Goal: Browse casually

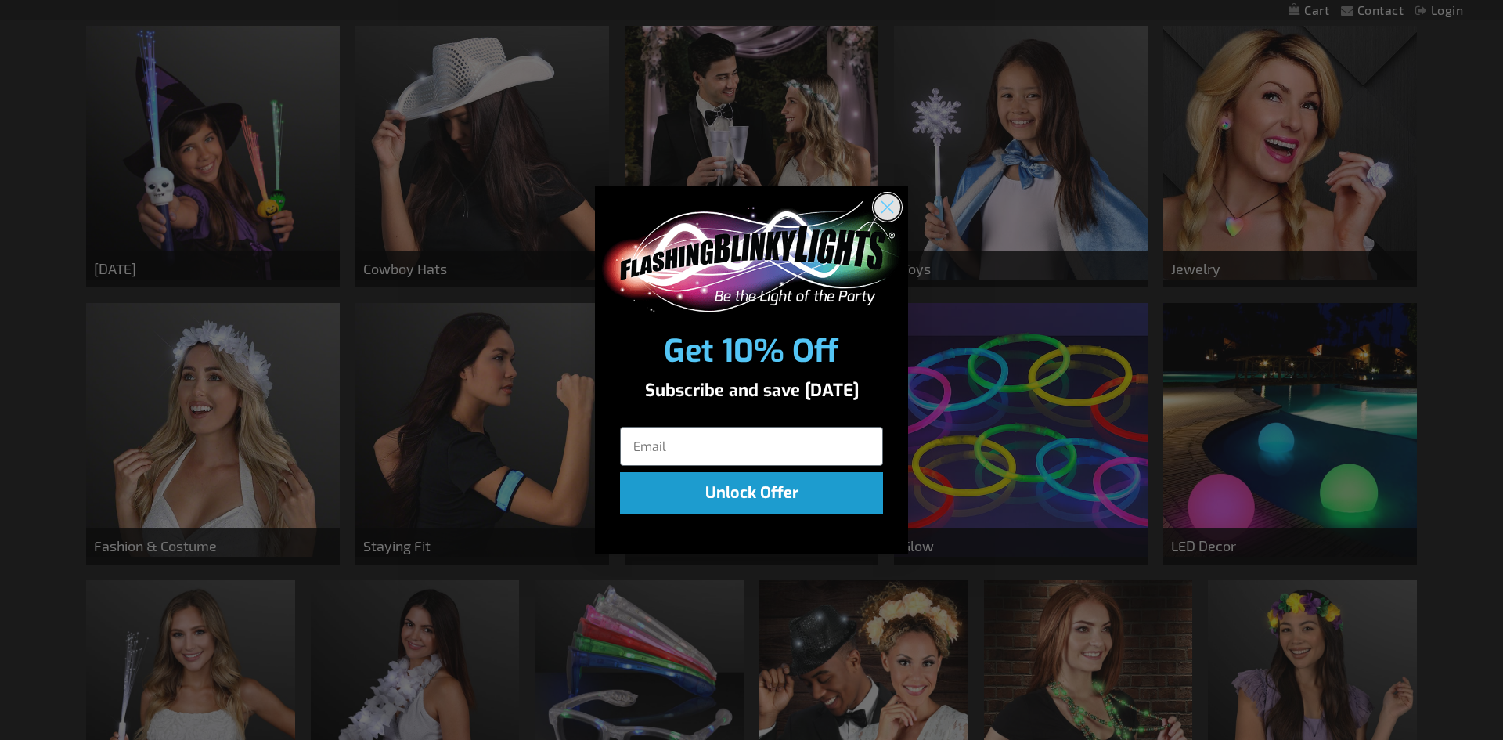
click at [889, 213] on circle "Close dialog" at bounding box center [887, 207] width 26 height 26
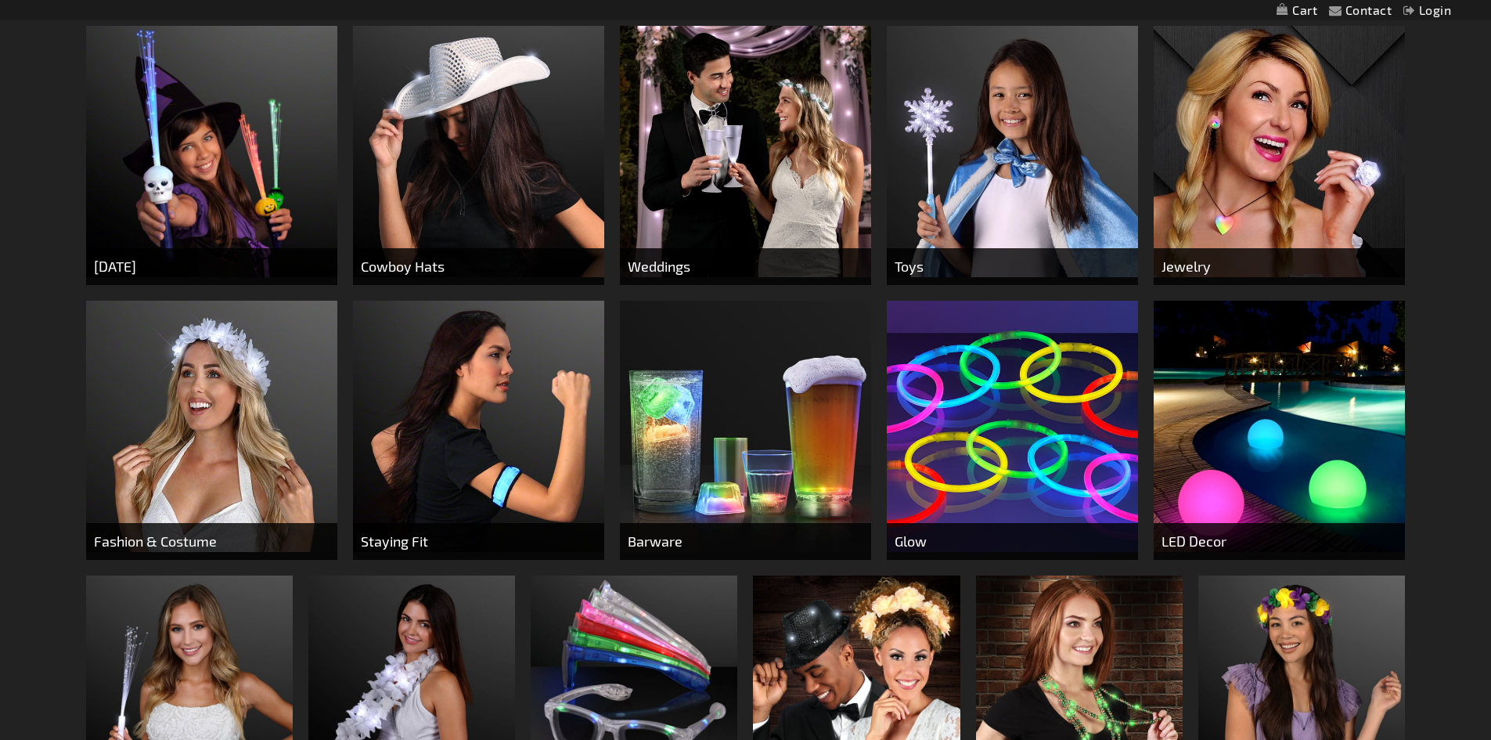
click at [740, 458] on img at bounding box center [745, 426] width 251 height 251
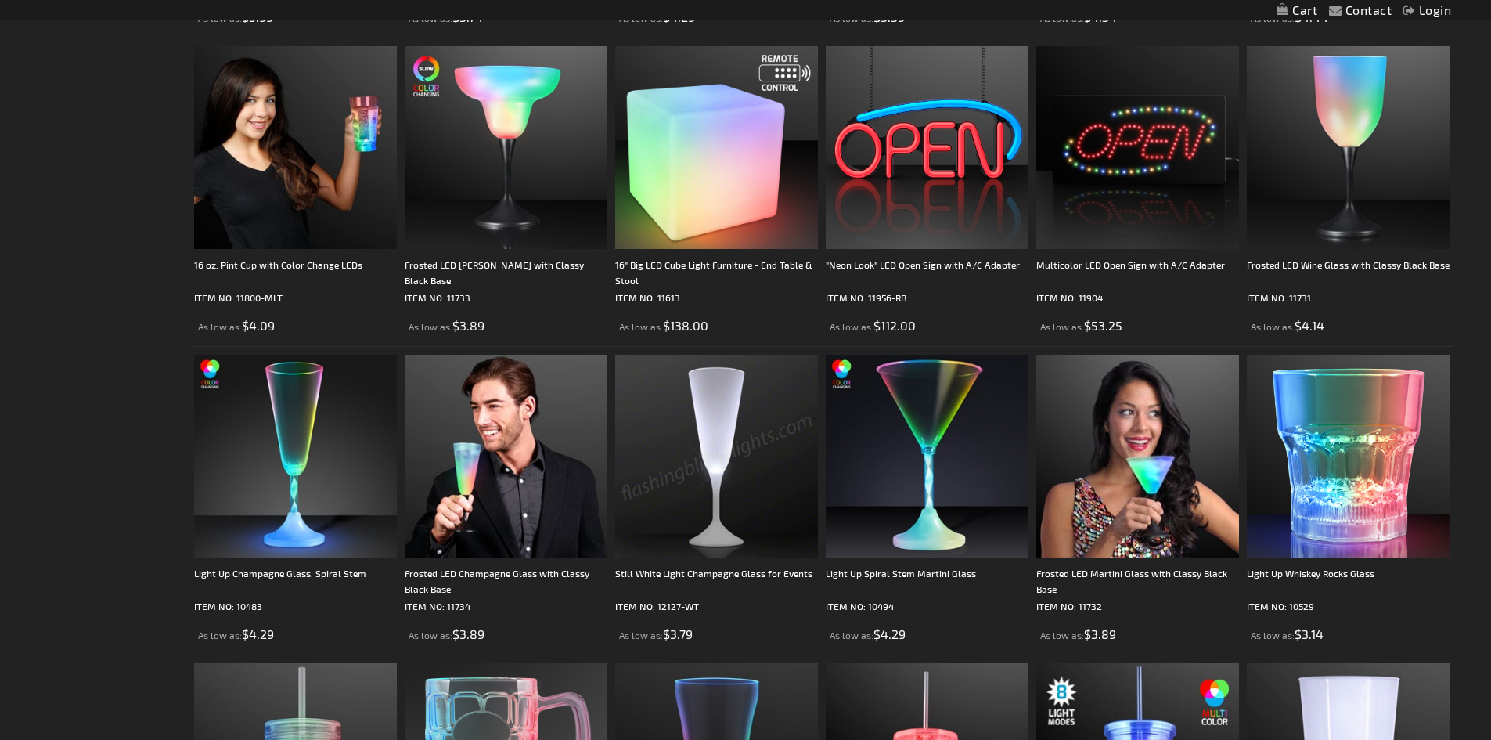
scroll to position [3236, 0]
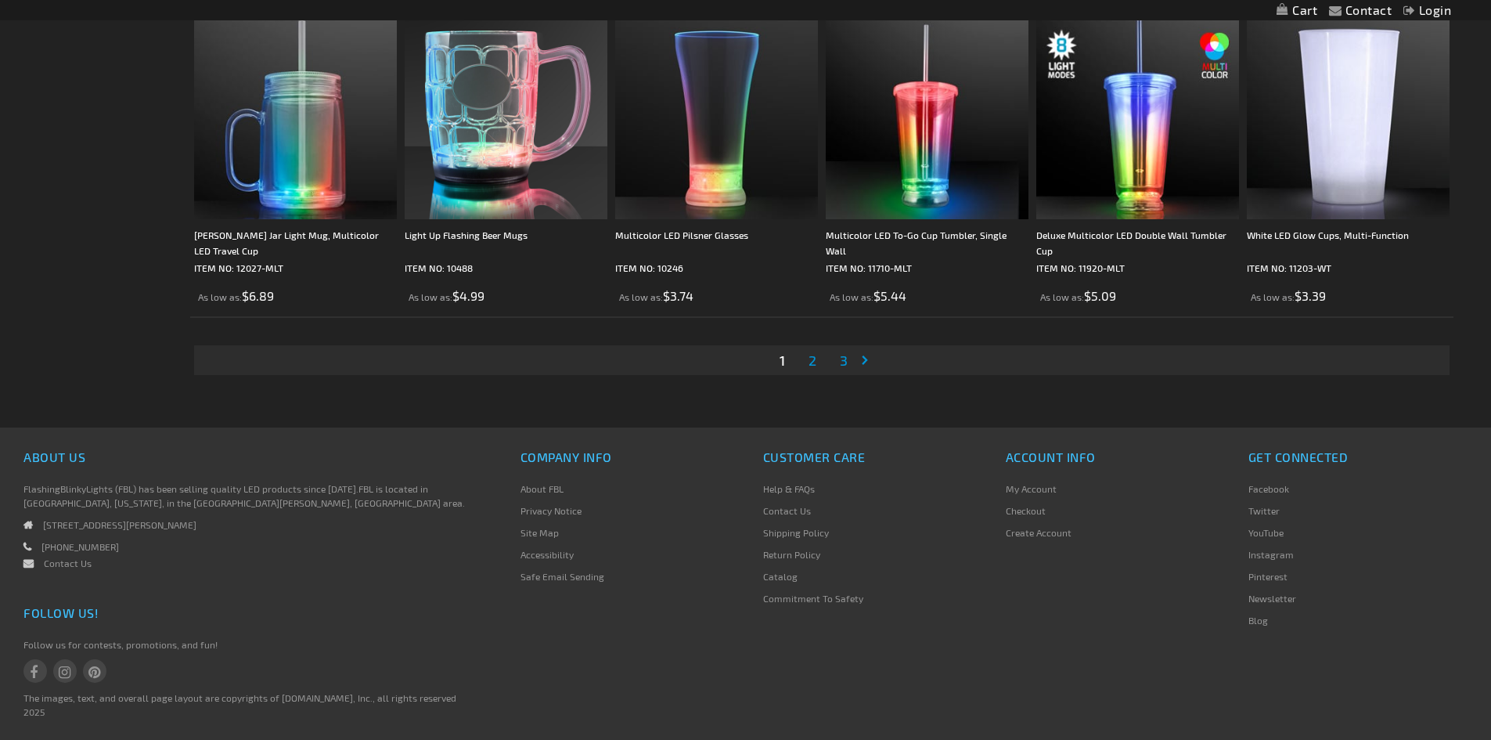
click at [812, 367] on span "2" at bounding box center [813, 359] width 8 height 17
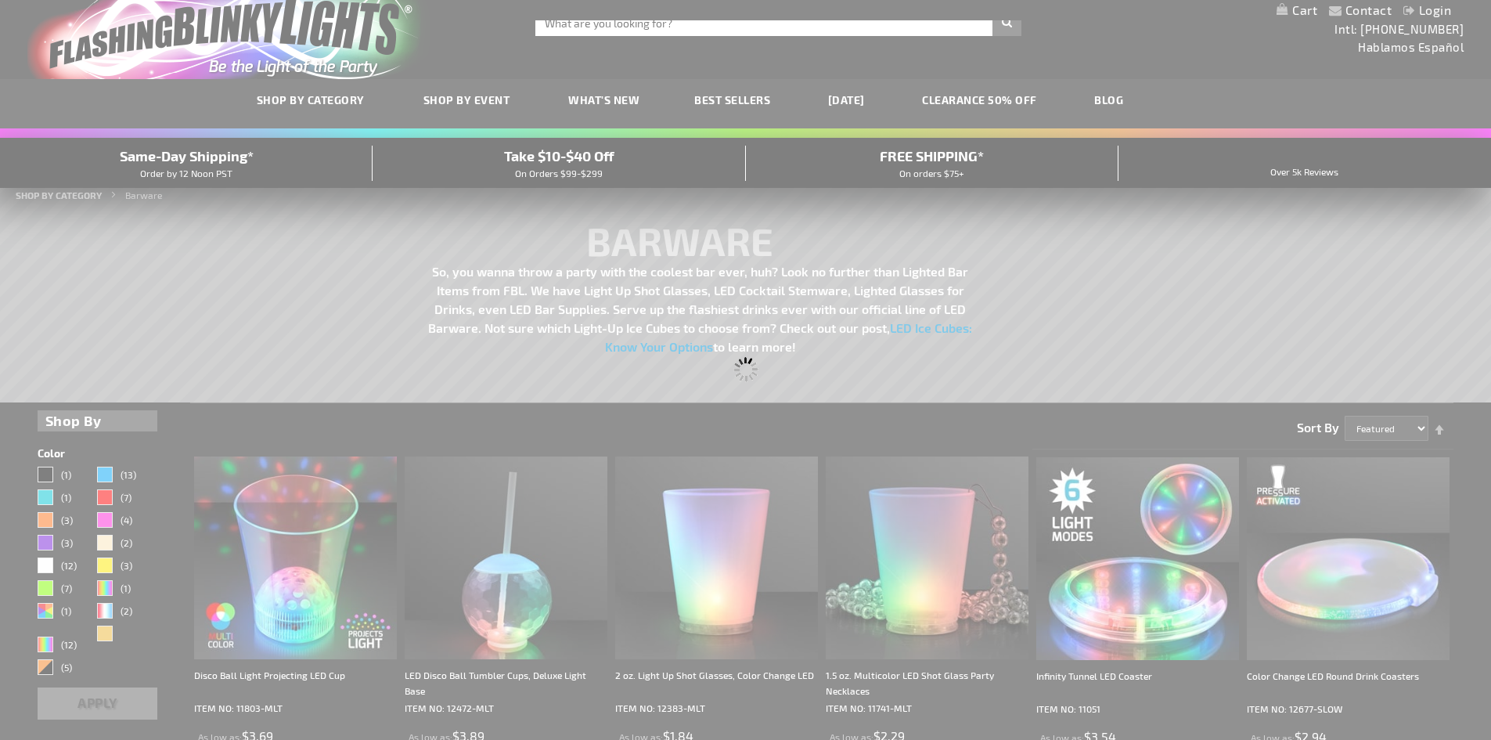
scroll to position [5, 0]
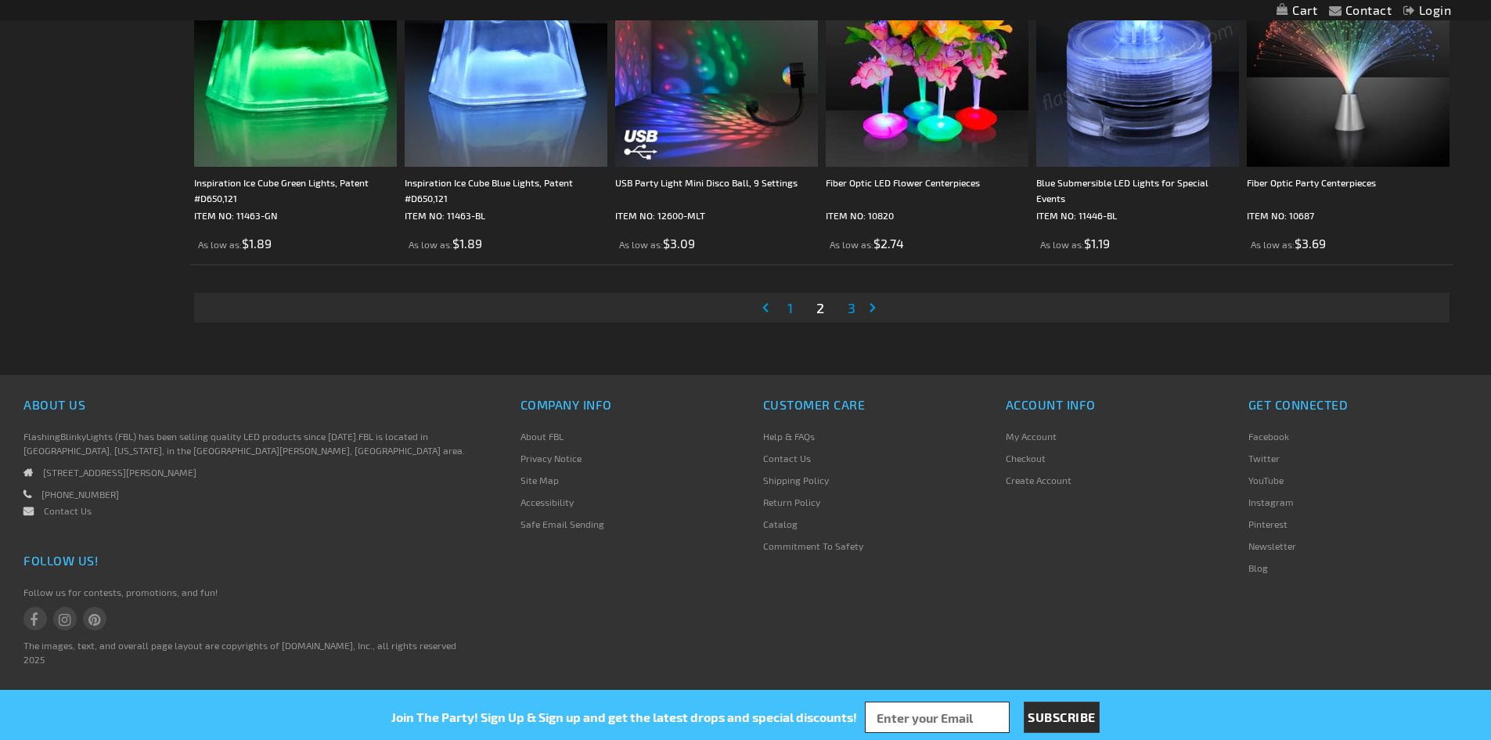
scroll to position [3289, 0]
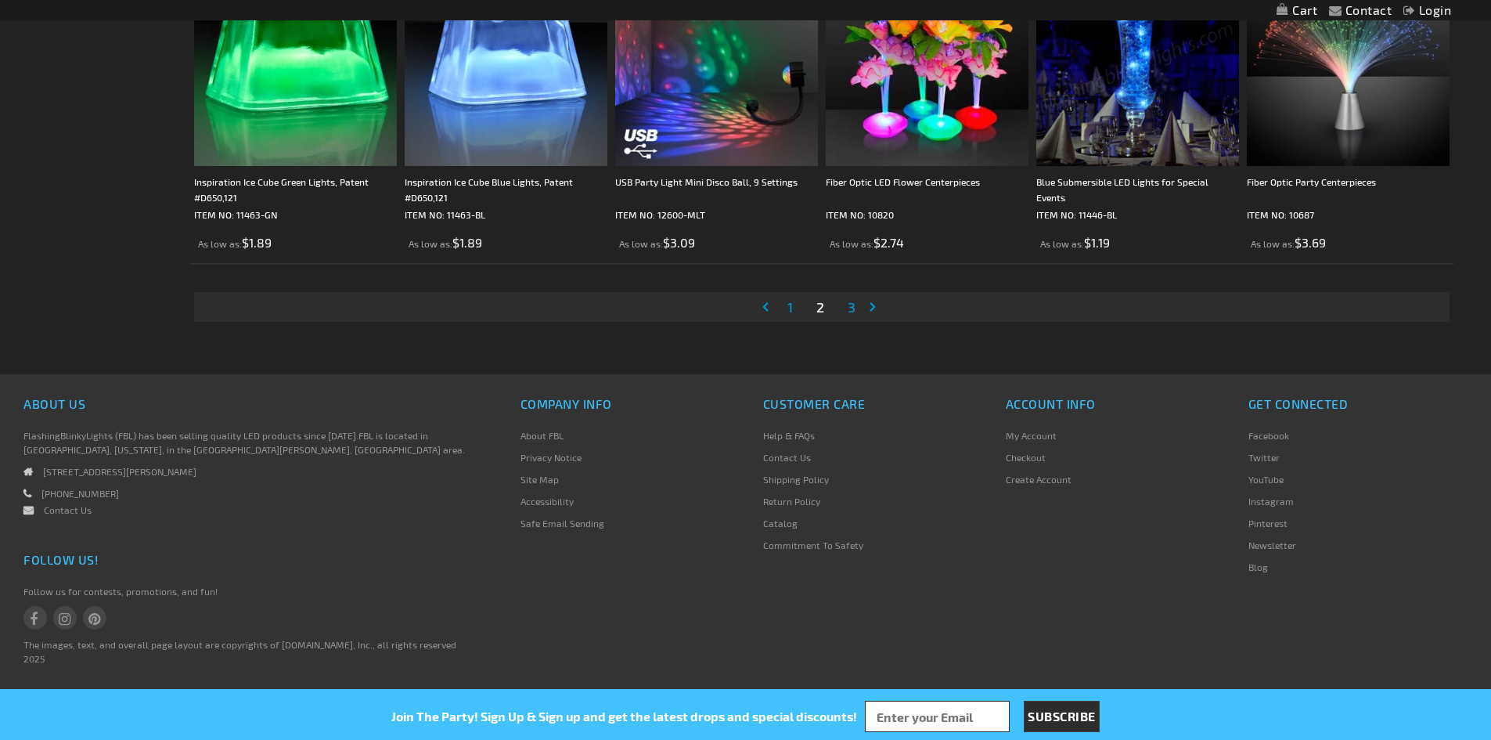
click at [852, 305] on span "3" at bounding box center [852, 306] width 8 height 17
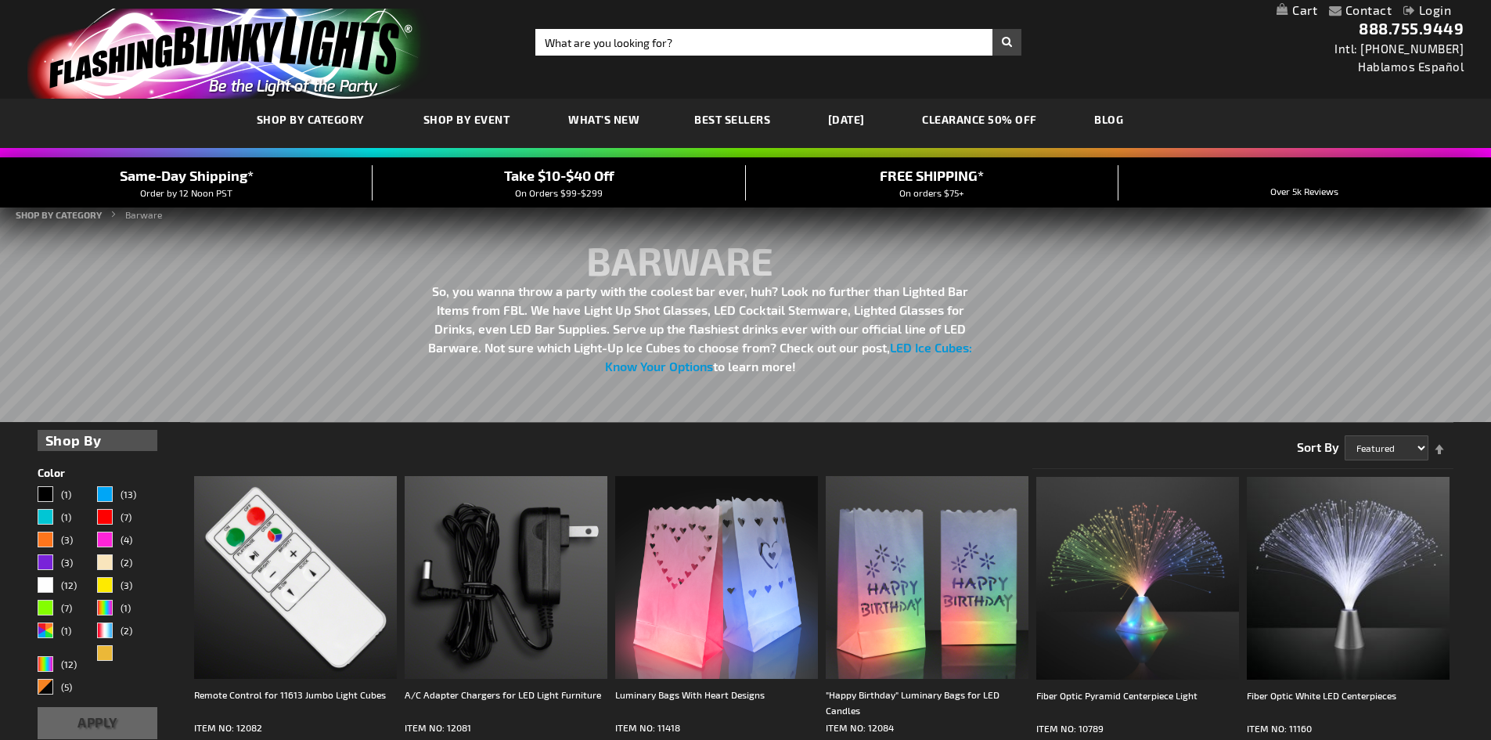
scroll to position [647, 0]
